Goal: Task Accomplishment & Management: Manage account settings

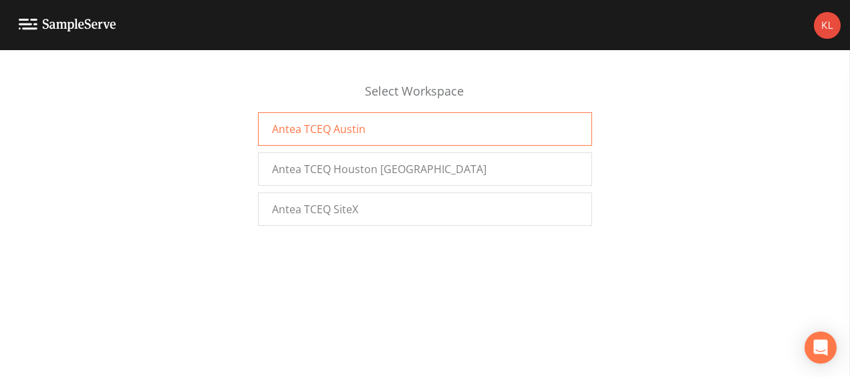
click at [326, 136] on span "Antea TCEQ Austin" at bounding box center [319, 129] width 94 height 16
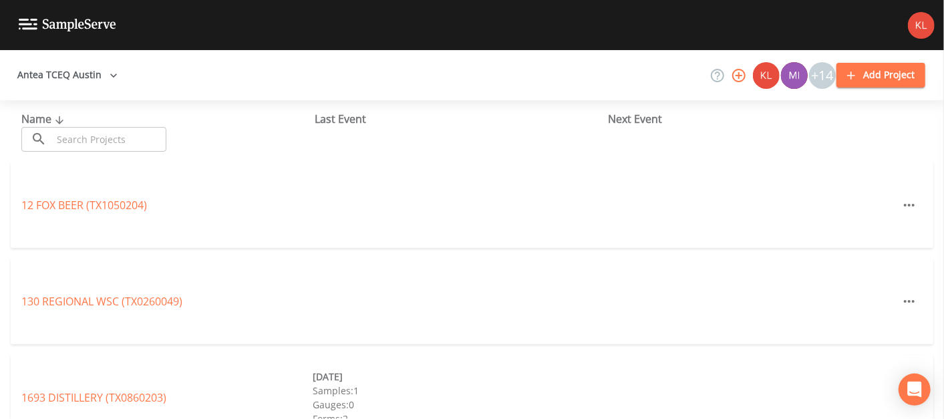
click at [95, 138] on input "text" at bounding box center [109, 139] width 114 height 25
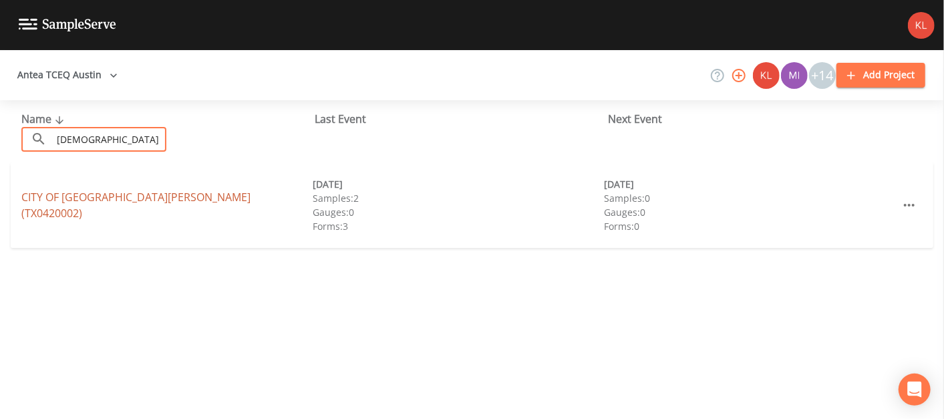
type input "[DEMOGRAPHIC_DATA] a"
click at [132, 205] on link "CITY OF [GEOGRAPHIC_DATA][PERSON_NAME] (TX0420002)" at bounding box center [135, 205] width 229 height 31
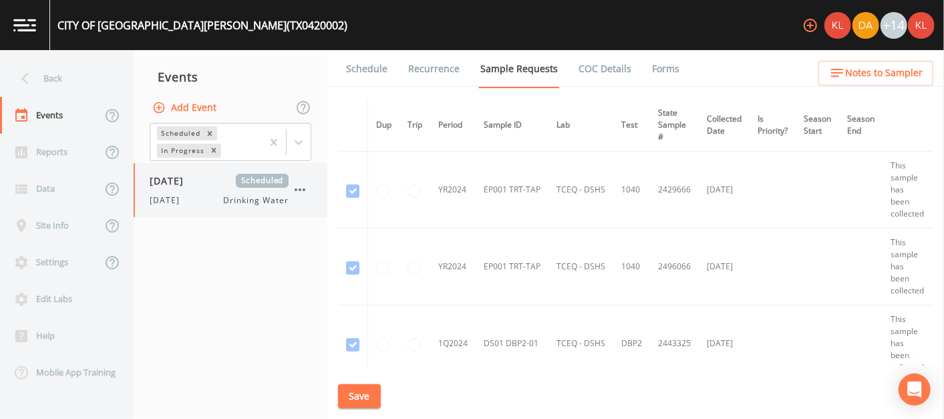
click at [190, 183] on span "[DATE]" at bounding box center [171, 181] width 43 height 14
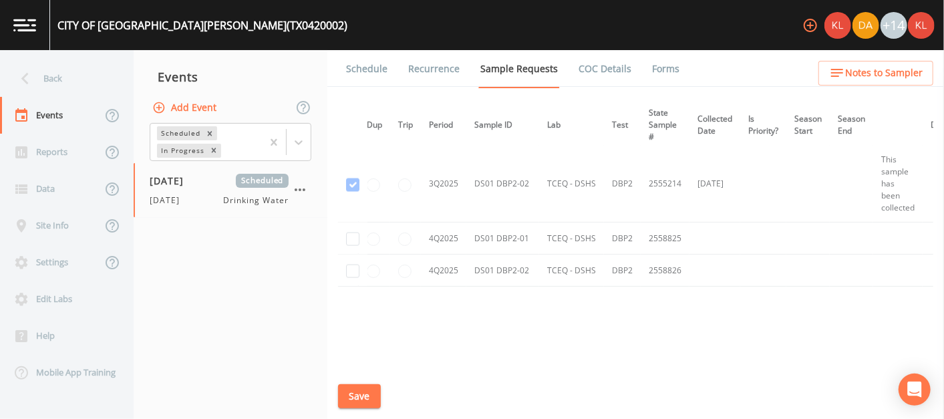
scroll to position [1237, 9]
click at [354, 239] on input "checkbox" at bounding box center [352, 237] width 13 height 13
checkbox input "true"
click at [356, 265] on input "checkbox" at bounding box center [352, 269] width 13 height 13
checkbox input "true"
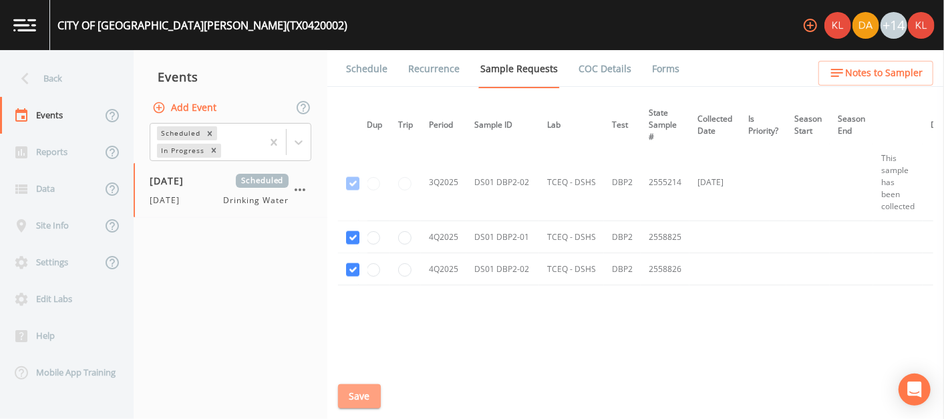
click at [359, 393] on button "Save" at bounding box center [359, 396] width 43 height 25
